Goal: Transaction & Acquisition: Purchase product/service

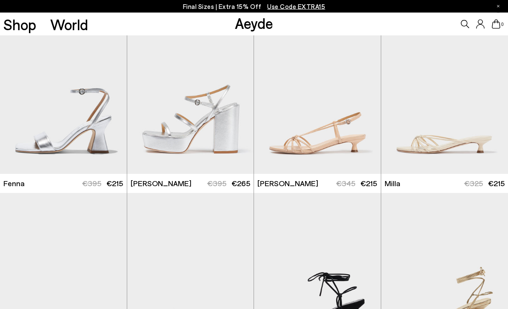
scroll to position [2699, 0]
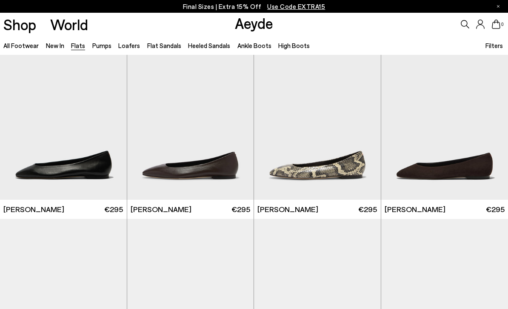
scroll to position [19, 0]
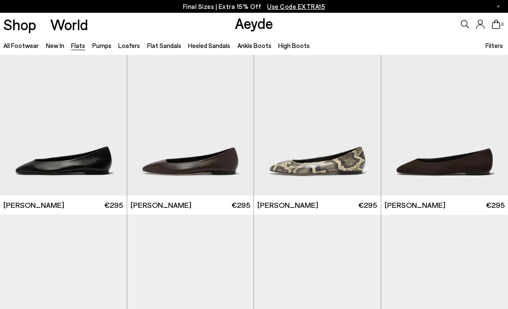
click at [492, 49] on span "Filters" at bounding box center [493, 46] width 17 height 10
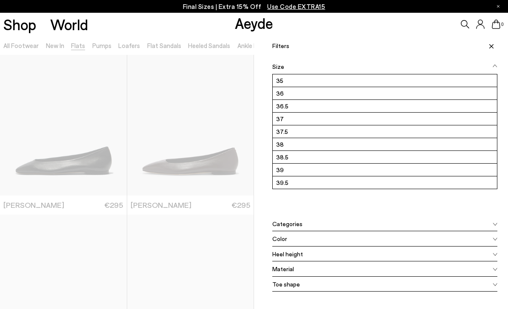
scroll to position [0, 0]
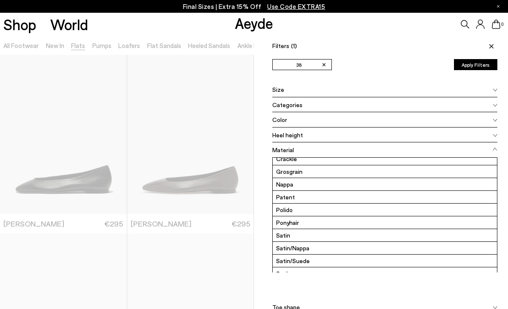
scroll to position [19, 0]
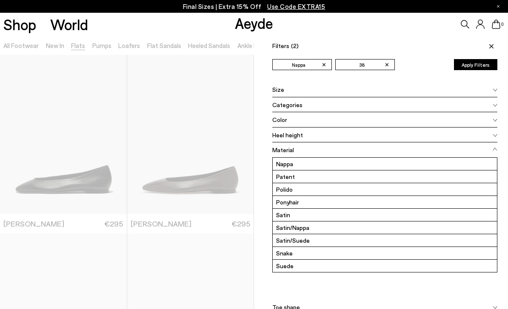
scroll to position [38, 0]
